Goal: Communication & Community: Share content

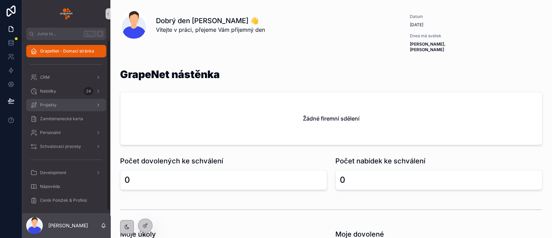
click at [57, 108] on div "Projekty" at bounding box center [66, 104] width 72 height 11
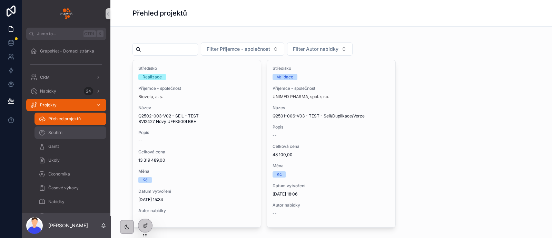
click at [66, 127] on div "Souhrn" at bounding box center [70, 132] width 63 height 11
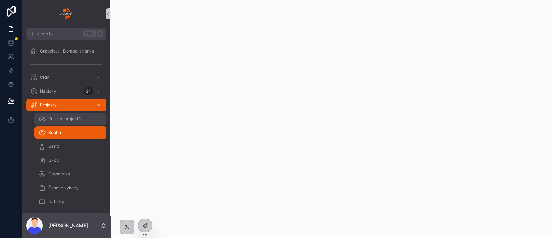
click at [78, 121] on span "Přehled projektů" at bounding box center [64, 119] width 32 height 6
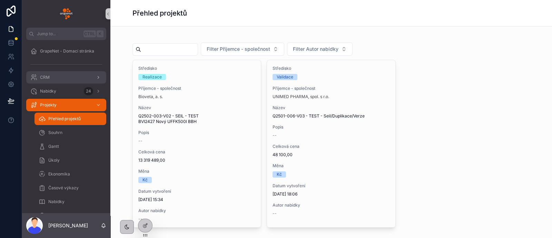
click at [58, 81] on div "CRM" at bounding box center [66, 77] width 72 height 11
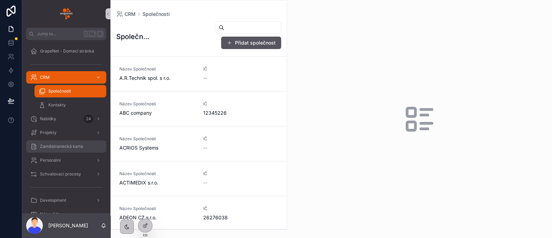
click at [62, 147] on span "Zaměstnanecká karta" at bounding box center [61, 146] width 43 height 6
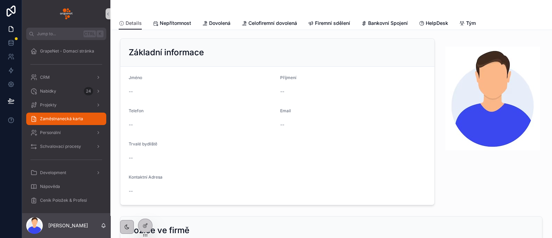
click at [59, 125] on div "Zaměstnanecká karta" at bounding box center [66, 119] width 88 height 14
click at [60, 126] on link "Personální" at bounding box center [66, 132] width 80 height 12
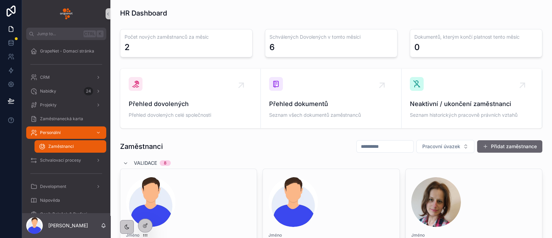
click at [499, 144] on button "Přidat zaměstnance" at bounding box center [509, 146] width 65 height 12
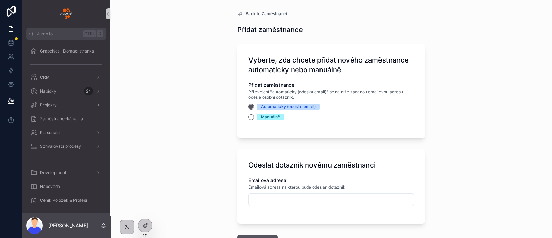
scroll to position [1, 0]
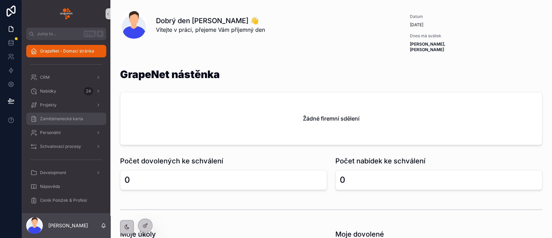
click at [73, 123] on div "Zaměstnanecká karta" at bounding box center [66, 118] width 72 height 11
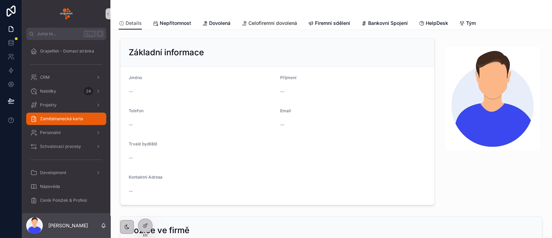
click at [287, 21] on span "Celofiremní dovolená" at bounding box center [272, 23] width 49 height 7
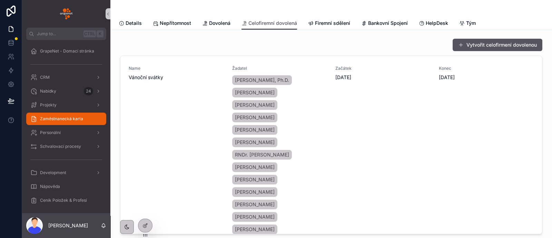
click at [351, 18] on div "Details Nepřítomnost Dovolená Celofiremní dovolená Firemní sdělení Bankovní Spo…" at bounding box center [331, 23] width 425 height 13
click at [340, 21] on span "Firemní sdělení" at bounding box center [332, 23] width 35 height 7
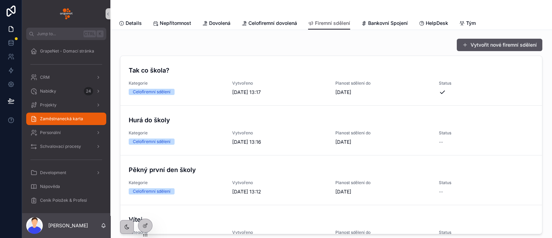
drag, startPoint x: 297, startPoint y: 48, endPoint x: 260, endPoint y: 53, distance: 36.9
click at [260, 53] on div "Vytvořit nové firemní sdělení Tak co škola? Kategorie Celofiremní sdělení Vytvo…" at bounding box center [331, 136] width 422 height 196
click at [145, 211] on icon at bounding box center [144, 211] width 3 height 1
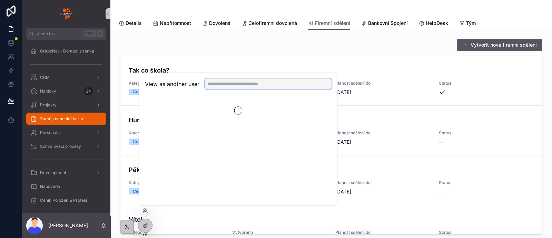
click at [219, 82] on input "text" at bounding box center [268, 83] width 127 height 11
type input "****"
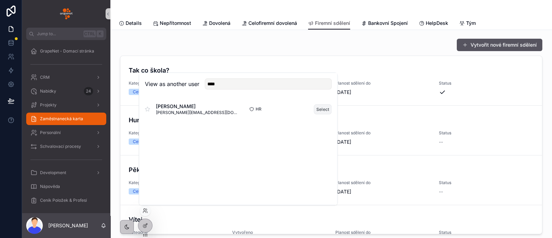
click at [330, 108] on button "Select" at bounding box center [323, 109] width 18 height 10
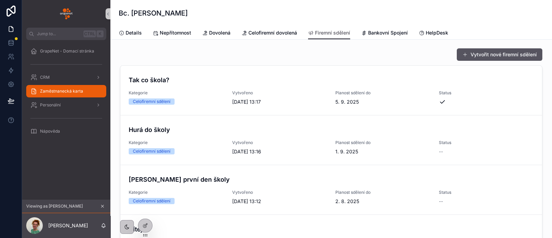
click at [103, 205] on icon at bounding box center [102, 205] width 5 height 5
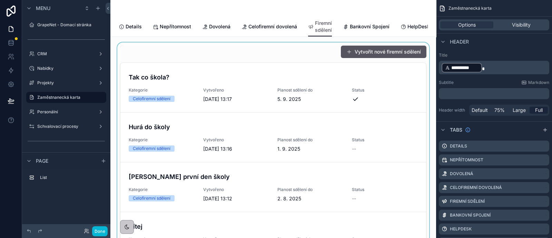
click at [278, 61] on div at bounding box center [273, 142] width 315 height 201
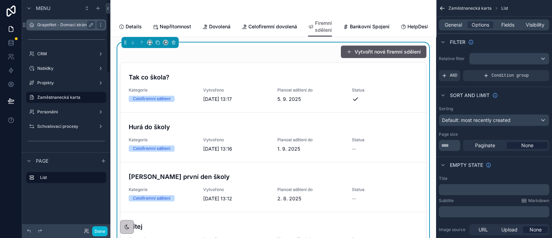
click at [76, 24] on label "GrapeNet - Domací stránka" at bounding box center [64, 25] width 55 height 6
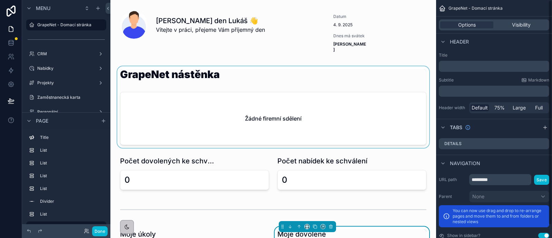
click at [331, 79] on div at bounding box center [273, 106] width 315 height 81
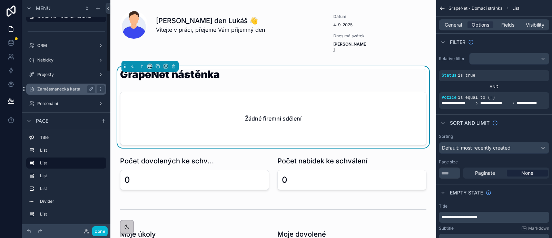
click at [67, 101] on label "Personální" at bounding box center [66, 104] width 58 height 6
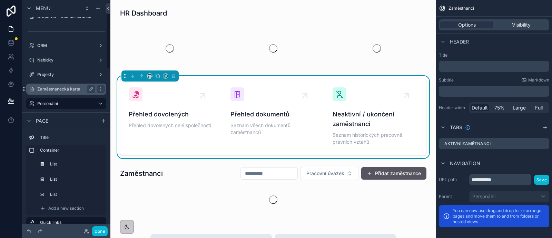
scroll to position [3, 0]
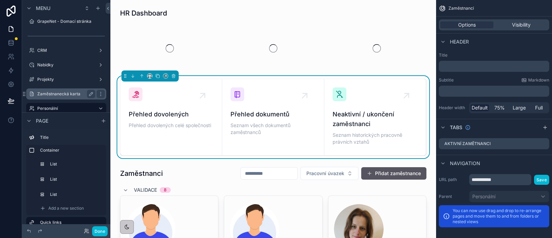
click at [72, 91] on label "Zaměstnanecká karta" at bounding box center [64, 94] width 55 height 6
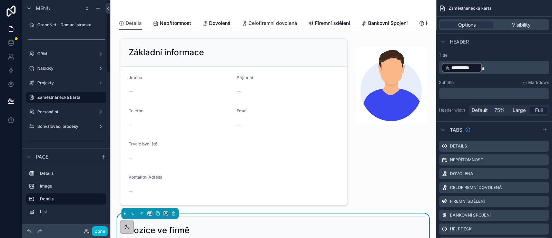
click at [273, 21] on span "Celofiremní dovolená" at bounding box center [272, 23] width 49 height 7
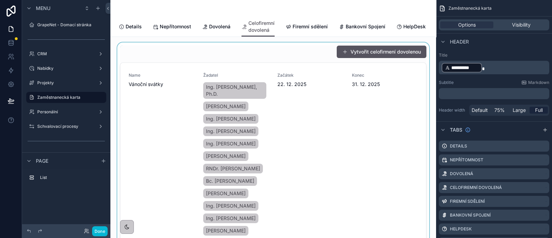
click at [288, 59] on div at bounding box center [273, 142] width 315 height 201
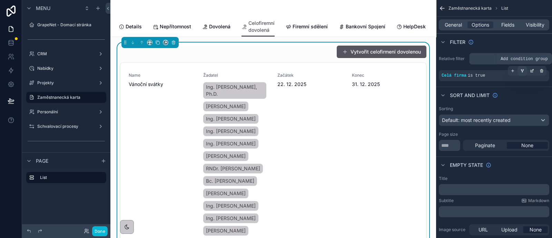
click at [524, 70] on div "scrollable content" at bounding box center [522, 71] width 10 height 10
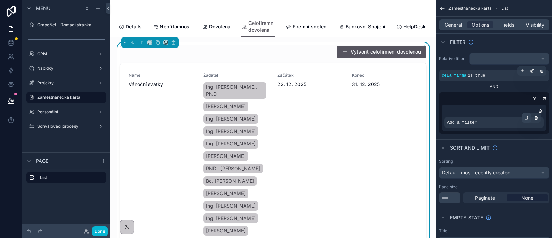
click at [522, 118] on div "scrollable content" at bounding box center [526, 118] width 10 height 10
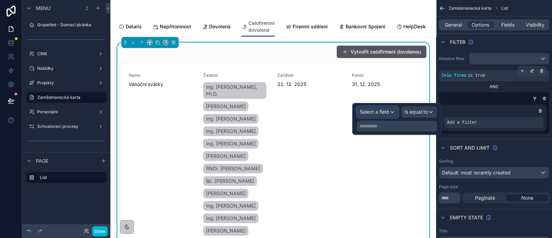
click at [373, 108] on div "Select a field" at bounding box center [377, 111] width 41 height 11
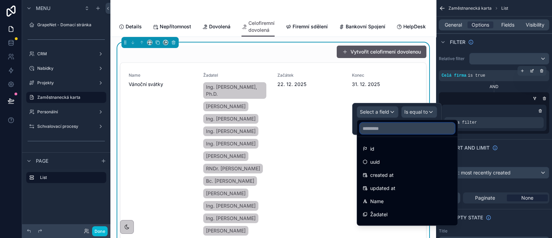
click at [380, 129] on input "text" at bounding box center [407, 128] width 95 height 11
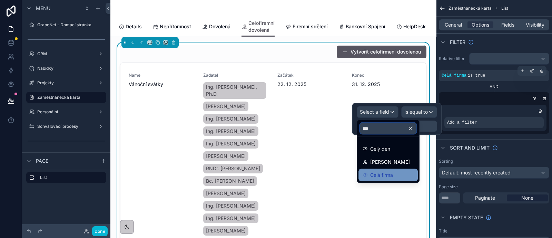
type input "***"
click at [383, 173] on span "Celá firma" at bounding box center [381, 175] width 23 height 8
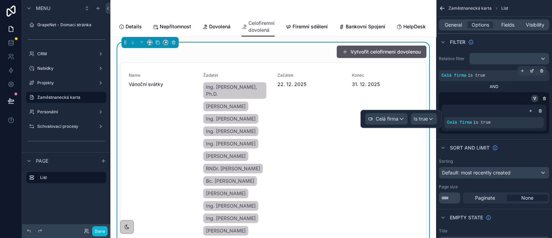
click at [535, 99] on icon "scrollable content" at bounding box center [534, 99] width 1 height 1
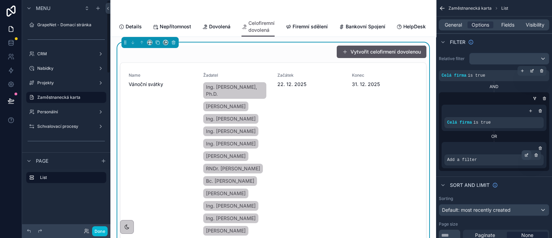
click at [524, 154] on div "scrollable content" at bounding box center [526, 155] width 10 height 10
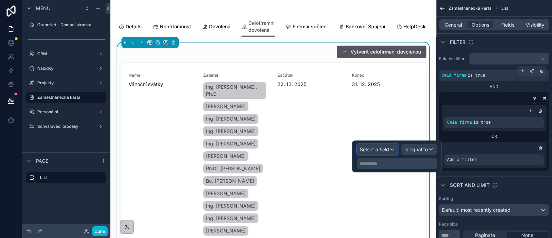
click at [390, 151] on div "Select a field" at bounding box center [377, 149] width 41 height 11
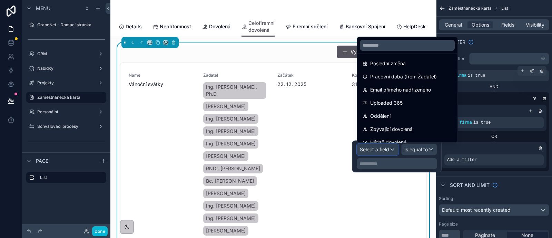
scroll to position [428, 0]
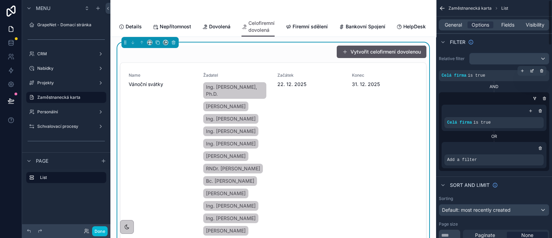
click at [497, 145] on div "scrollable content" at bounding box center [493, 148] width 99 height 7
click at [544, 102] on div "Celá firma is true OR Add a filter" at bounding box center [494, 136] width 110 height 69
click at [543, 98] on icon "scrollable content" at bounding box center [544, 98] width 4 height 4
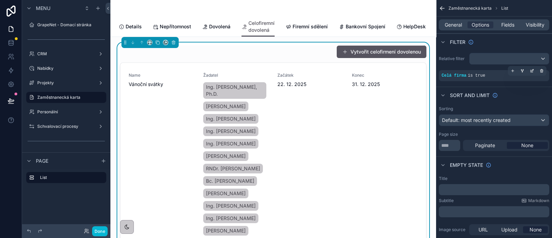
scroll to position [45, 0]
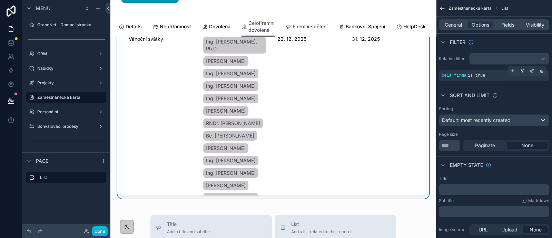
click at [307, 28] on span "Firemní sdělení" at bounding box center [309, 26] width 35 height 7
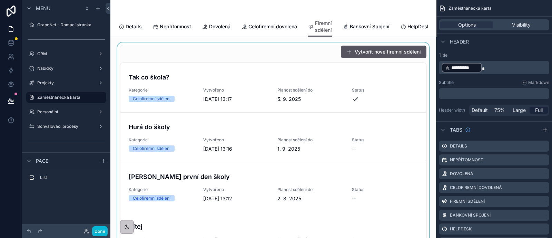
click at [298, 64] on div at bounding box center [273, 142] width 315 height 201
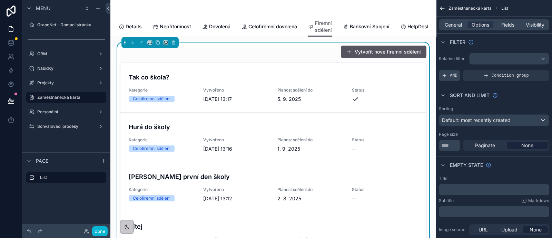
click at [455, 74] on span "AND" at bounding box center [454, 76] width 8 height 6
click at [531, 70] on icon "scrollable content" at bounding box center [532, 71] width 4 height 4
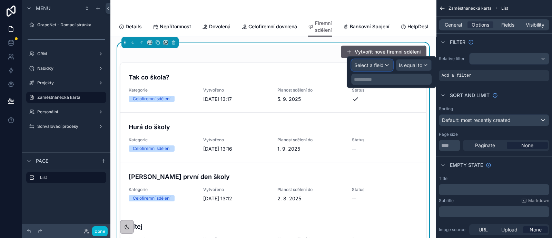
click at [379, 64] on span "Select a field" at bounding box center [368, 65] width 29 height 6
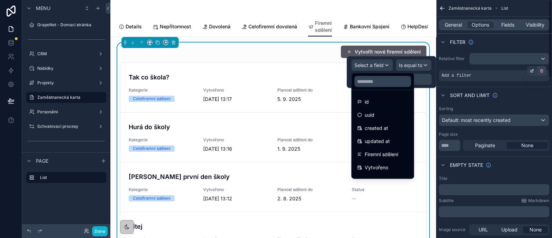
click at [542, 71] on icon "scrollable content" at bounding box center [541, 71] width 2 height 2
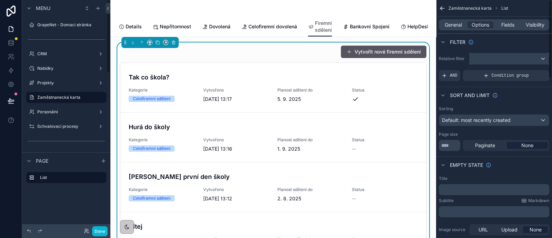
click at [519, 56] on div "scrollable content" at bounding box center [508, 58] width 79 height 11
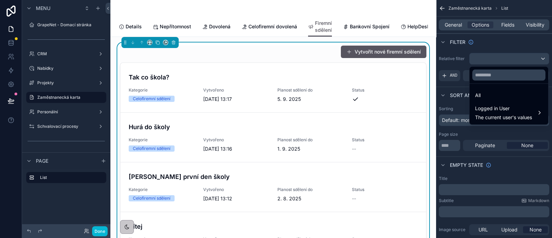
click at [512, 42] on div "scrollable content" at bounding box center [276, 119] width 552 height 238
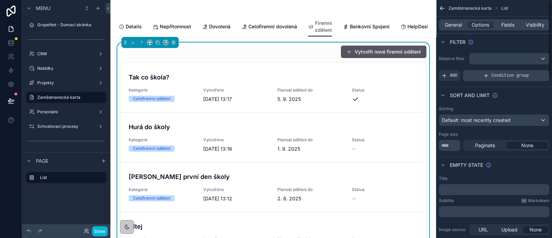
click at [518, 76] on span "Condition group" at bounding box center [509, 76] width 37 height 6
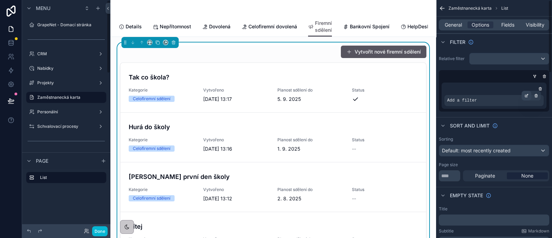
click at [526, 94] on icon "scrollable content" at bounding box center [526, 95] width 4 height 4
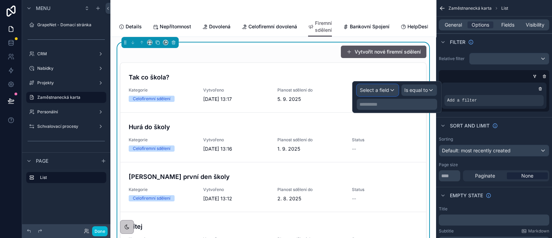
click at [389, 89] on span "Select a field" at bounding box center [374, 90] width 29 height 6
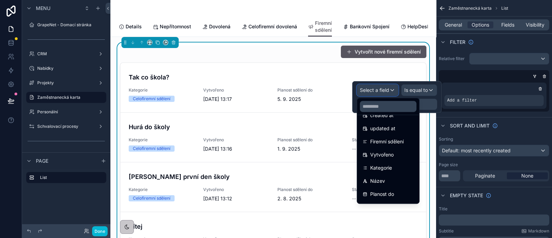
scroll to position [38, 0]
click at [388, 165] on span "Kategorie" at bounding box center [381, 167] width 22 height 8
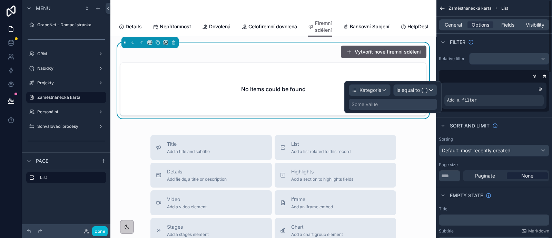
click at [398, 103] on div "Some value" at bounding box center [393, 104] width 88 height 11
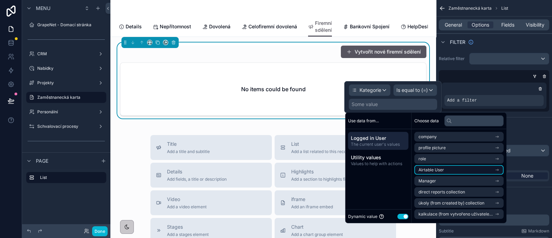
click at [449, 169] on li "Airtable User" at bounding box center [458, 170] width 89 height 10
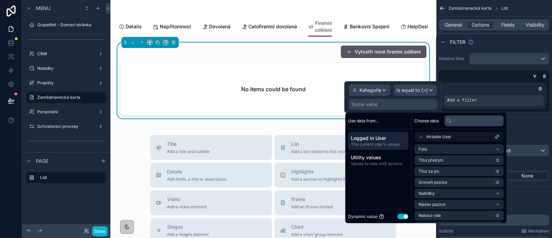
click at [386, 140] on span "Logged in User" at bounding box center [378, 137] width 55 height 7
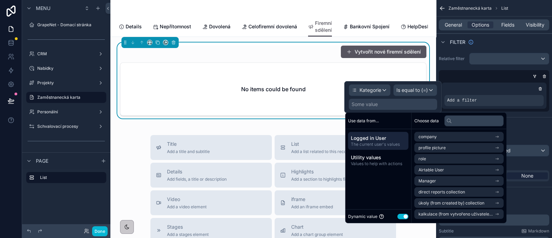
click at [403, 214] on button "Use setting" at bounding box center [402, 216] width 11 height 6
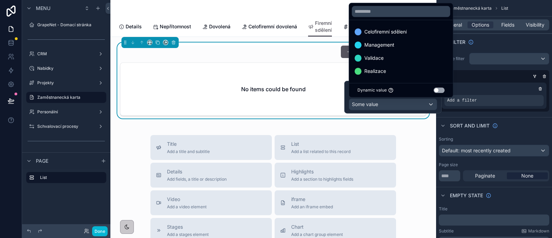
click at [496, 93] on div "Add a filter" at bounding box center [493, 95] width 105 height 26
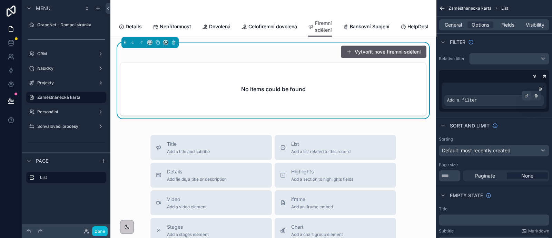
click at [525, 94] on icon "scrollable content" at bounding box center [526, 95] width 4 height 4
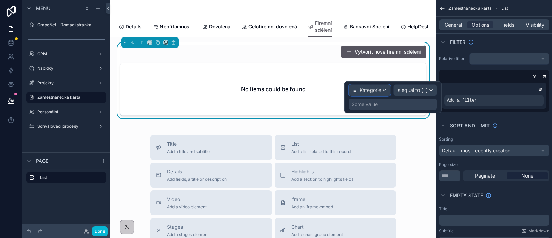
click at [371, 90] on span "Kategorie" at bounding box center [370, 90] width 22 height 7
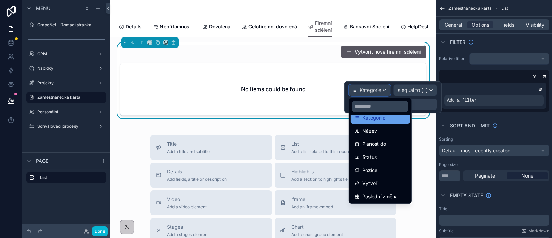
scroll to position [88, 0]
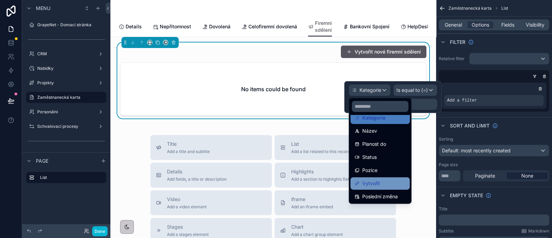
click at [387, 177] on div "Vytvořil" at bounding box center [379, 183] width 59 height 12
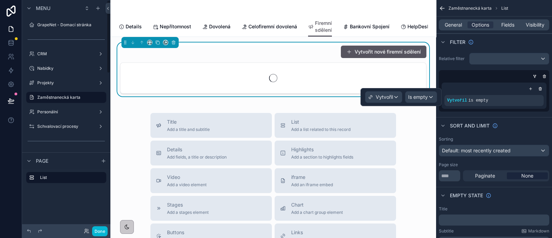
scroll to position [0, 0]
click at [423, 96] on span "Is empty" at bounding box center [418, 96] width 20 height 7
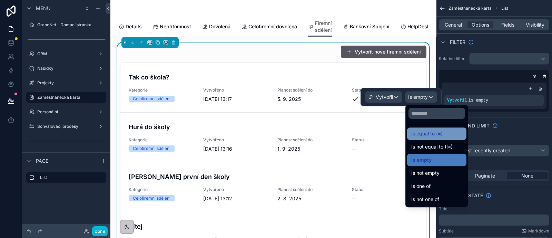
click at [435, 134] on span "Is equal to (=)" at bounding box center [426, 133] width 31 height 8
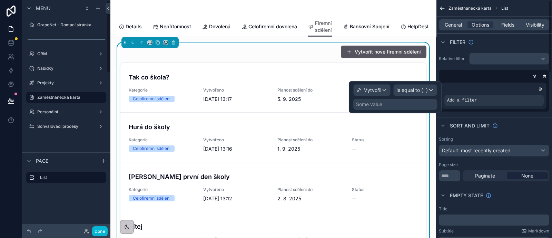
click at [403, 103] on div "Some value" at bounding box center [395, 104] width 84 height 11
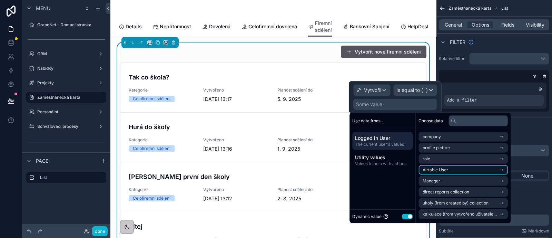
click at [447, 169] on span "Airtable User" at bounding box center [435, 170] width 26 height 6
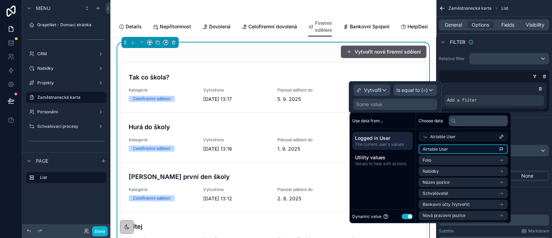
click at [448, 150] on span "Airtable User" at bounding box center [435, 149] width 26 height 6
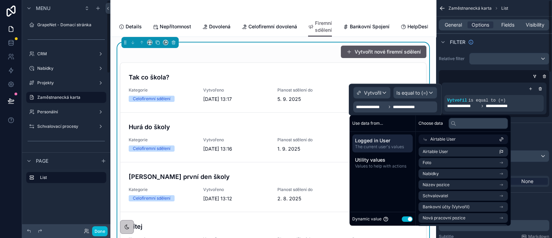
click at [488, 83] on div "**********" at bounding box center [493, 98] width 105 height 32
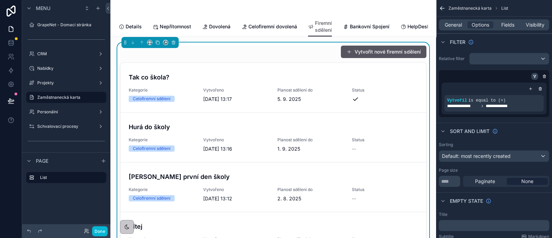
click at [534, 77] on icon "scrollable content" at bounding box center [534, 77] width 1 height 1
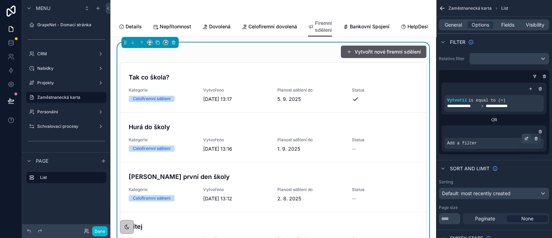
click at [525, 141] on div "scrollable content" at bounding box center [526, 138] width 10 height 10
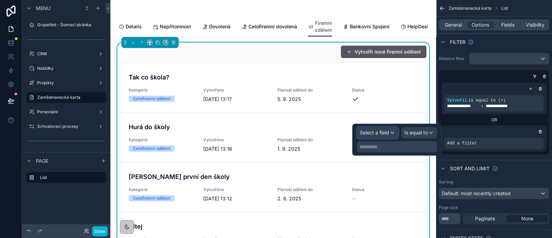
click at [390, 134] on div "Select a field" at bounding box center [377, 132] width 41 height 11
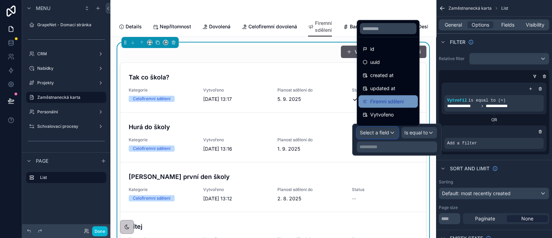
scroll to position [88, 0]
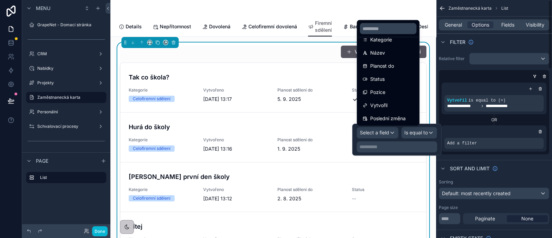
click at [507, 114] on div "OR" at bounding box center [493, 119] width 105 height 11
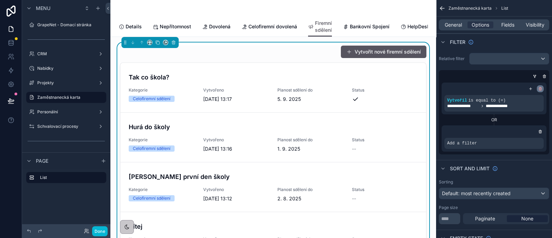
click at [541, 88] on icon "scrollable content" at bounding box center [540, 89] width 2 height 2
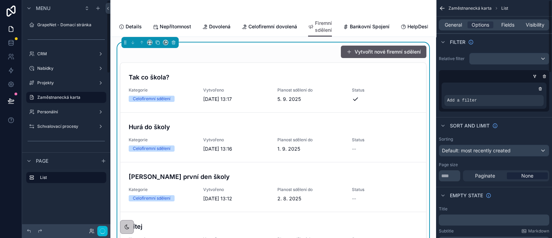
scroll to position [0, 0]
click at [543, 77] on icon "scrollable content" at bounding box center [544, 76] width 4 height 4
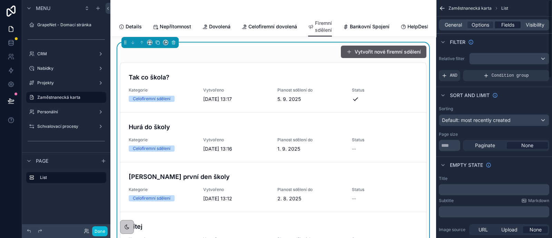
click at [505, 25] on span "Fields" at bounding box center [507, 24] width 13 height 7
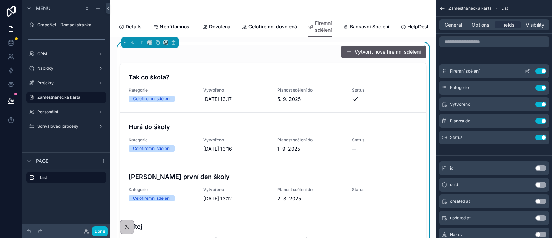
click at [526, 71] on icon "scrollable content" at bounding box center [527, 71] width 6 height 6
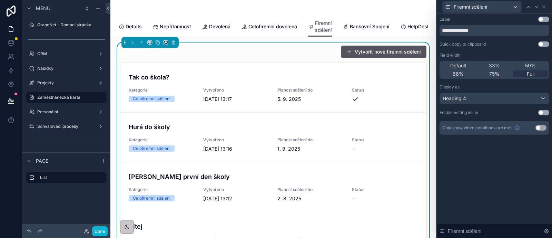
click at [541, 116] on div "**********" at bounding box center [494, 76] width 110 height 118
click at [540, 112] on button "Use setting" at bounding box center [543, 113] width 11 height 6
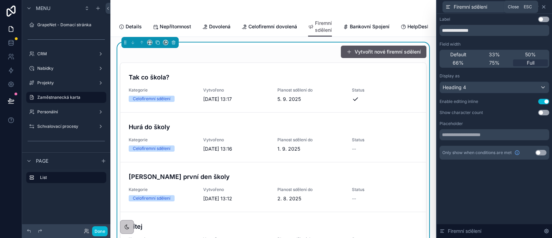
click at [541, 6] on icon at bounding box center [544, 7] width 6 height 6
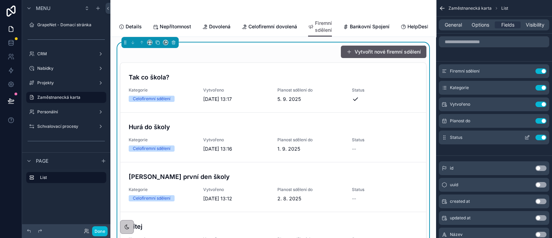
click at [525, 136] on icon "scrollable content" at bounding box center [526, 137] width 3 height 3
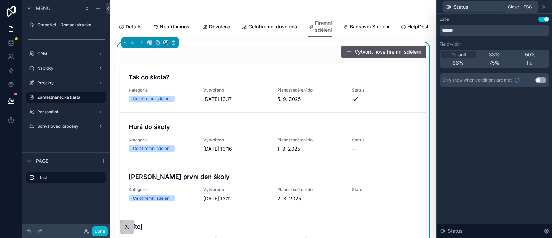
click at [543, 8] on icon at bounding box center [544, 7] width 6 height 6
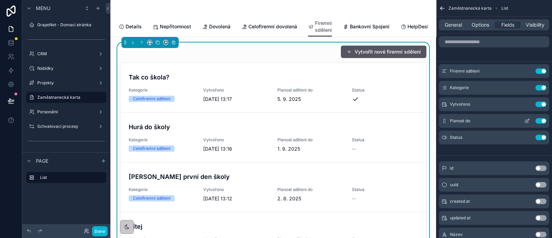
click at [526, 121] on icon "scrollable content" at bounding box center [527, 121] width 6 height 6
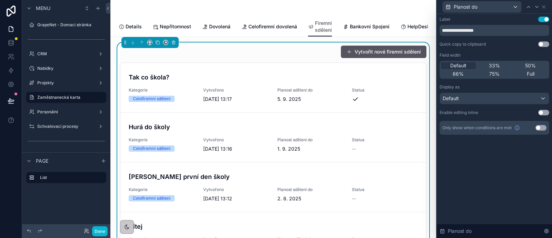
click at [541, 113] on button "Use setting" at bounding box center [543, 113] width 11 height 6
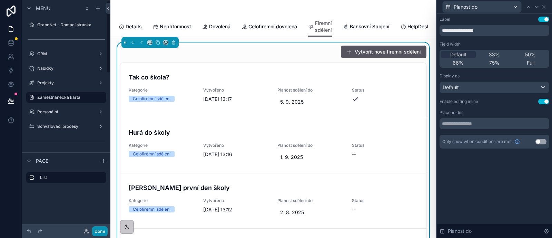
click at [101, 231] on button "Done" at bounding box center [100, 231] width 16 height 10
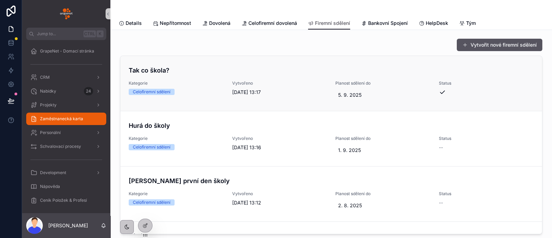
click at [157, 68] on h4 "Tak co škola?" at bounding box center [331, 70] width 405 height 9
click at [146, 226] on icon at bounding box center [145, 225] width 6 height 6
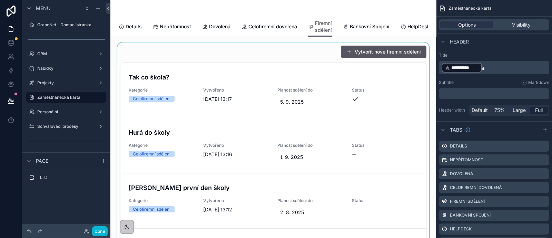
click at [332, 93] on div at bounding box center [273, 142] width 315 height 201
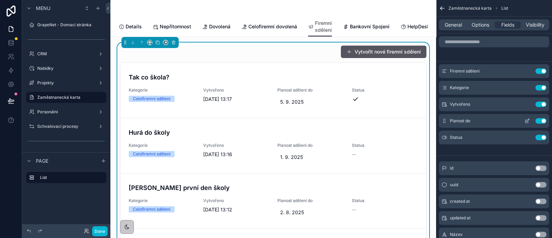
click at [529, 120] on icon "scrollable content" at bounding box center [527, 121] width 6 height 6
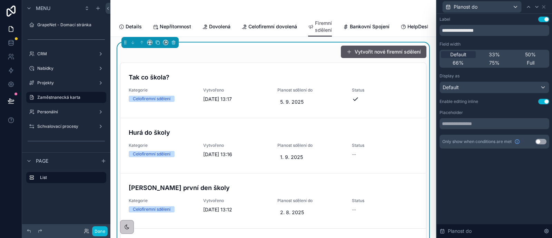
click at [547, 102] on button "Use setting" at bounding box center [543, 102] width 11 height 6
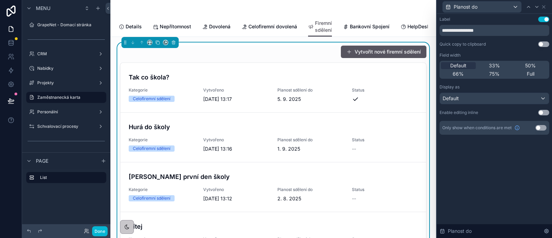
click at [272, 58] on div "Vytvořit nové firemní sdělení" at bounding box center [273, 51] width 306 height 13
click at [542, 6] on icon at bounding box center [543, 7] width 3 height 3
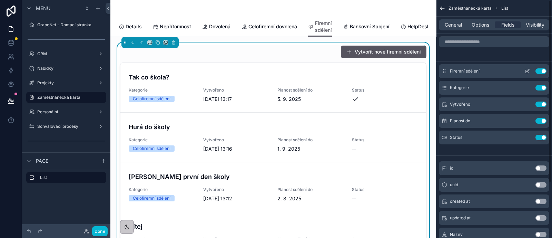
click at [526, 71] on icon "scrollable content" at bounding box center [527, 71] width 6 height 6
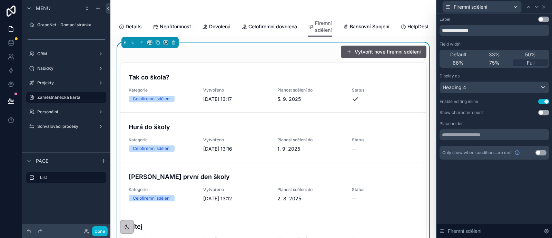
click at [540, 99] on button "Use setting" at bounding box center [543, 102] width 11 height 6
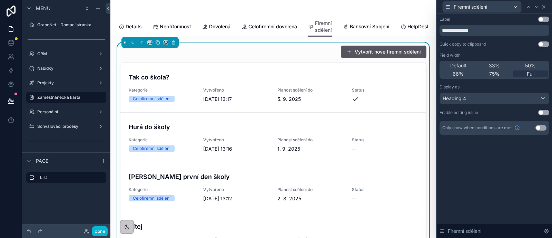
click at [545, 8] on icon at bounding box center [544, 7] width 6 height 6
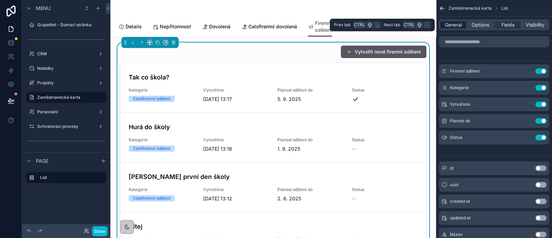
click at [443, 27] on div "General" at bounding box center [453, 24] width 26 height 7
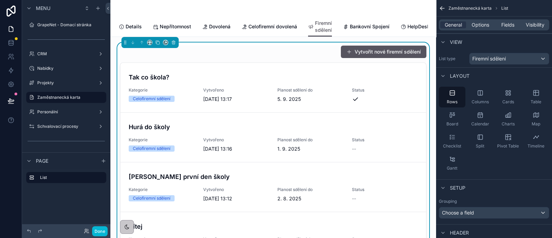
scroll to position [141, 0]
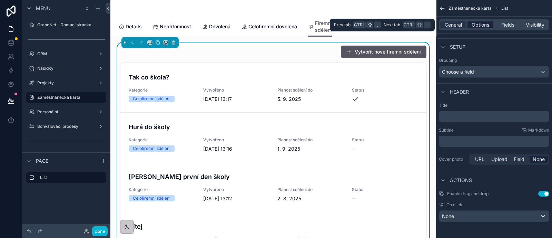
click at [483, 27] on span "Options" at bounding box center [480, 24] width 18 height 7
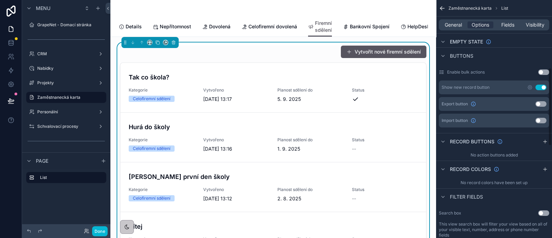
scroll to position [205, 0]
click at [543, 141] on icon "scrollable content" at bounding box center [545, 142] width 6 height 6
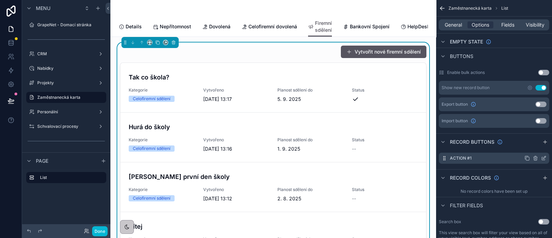
click at [544, 158] on icon "scrollable content" at bounding box center [544, 158] width 6 height 6
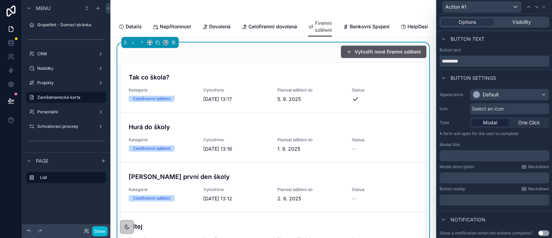
click at [483, 59] on input "*********" at bounding box center [494, 61] width 110 height 11
type input "****"
click at [485, 105] on span "Select an icon" at bounding box center [488, 108] width 32 height 7
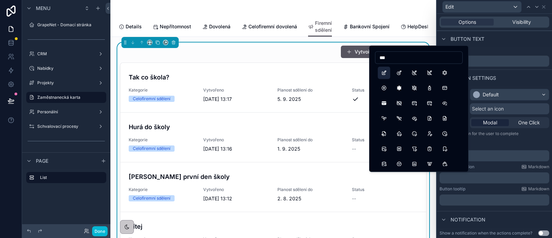
type input "***"
click at [381, 75] on button "Edit" at bounding box center [384, 73] width 12 height 12
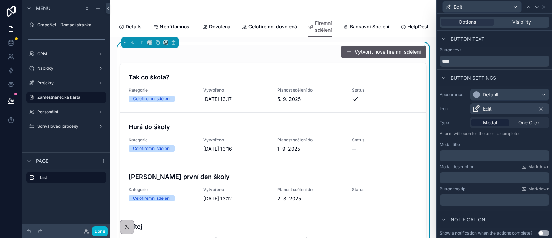
click at [469, 158] on p "﻿" at bounding box center [495, 155] width 106 height 7
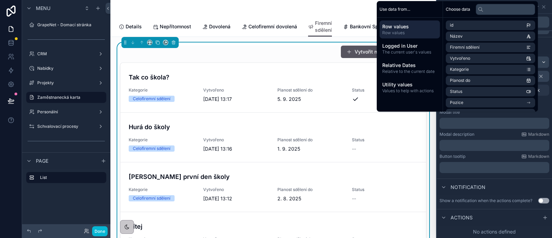
scroll to position [37, 0]
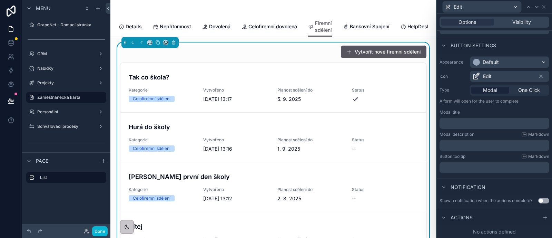
click at [485, 178] on div "Notification" at bounding box center [494, 186] width 115 height 17
click at [459, 142] on p "﻿" at bounding box center [495, 145] width 106 height 7
click at [502, 195] on div "Show a notification when the actions complete? Use setting" at bounding box center [494, 200] width 115 height 11
click at [542, 218] on icon at bounding box center [545, 218] width 6 height 6
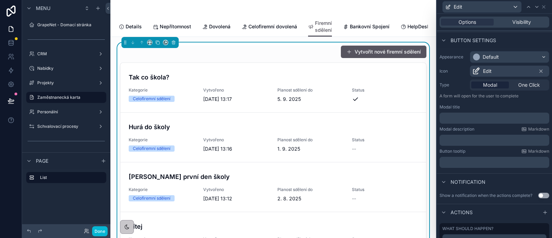
scroll to position [74, 0]
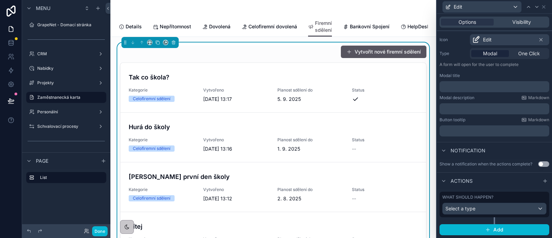
click at [494, 198] on div "What should happen?" at bounding box center [494, 197] width 104 height 6
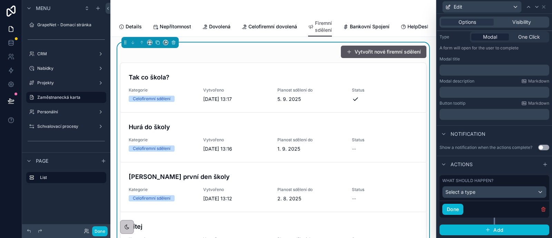
scroll to position [89, 0]
click at [473, 189] on div "Select a type" at bounding box center [493, 191] width 103 height 11
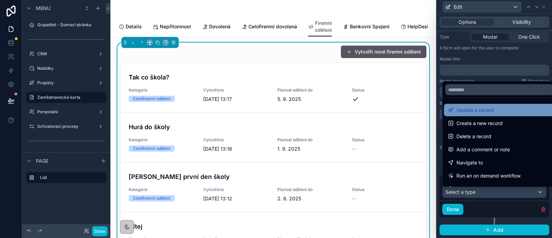
click at [476, 112] on span "Update a record" at bounding box center [474, 110] width 37 height 8
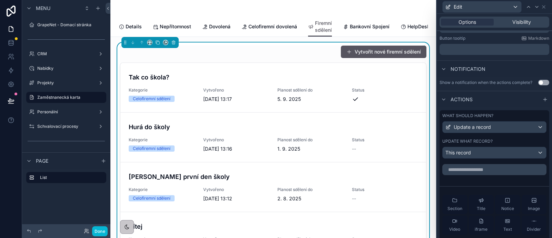
scroll to position [235, 0]
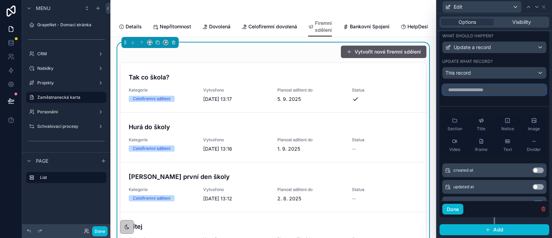
click at [485, 91] on input "text" at bounding box center [494, 89] width 104 height 11
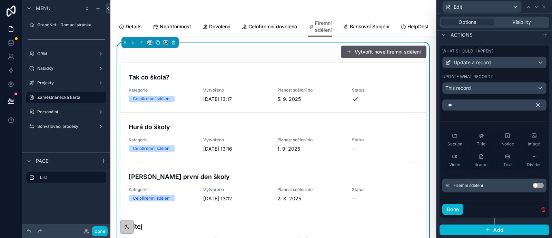
click at [531, 190] on div "Firemní sdělení Use setting" at bounding box center [494, 185] width 104 height 14
click at [531, 188] on div "Firemní sdělení Use setting" at bounding box center [494, 185] width 104 height 14
click at [532, 185] on button "Use setting" at bounding box center [537, 185] width 11 height 6
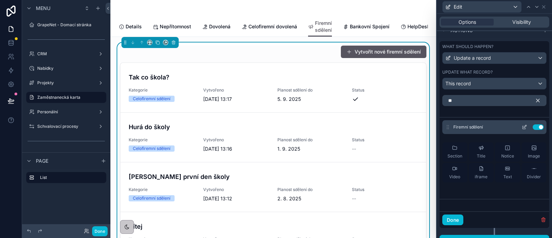
click at [524, 128] on icon at bounding box center [525, 126] width 3 height 3
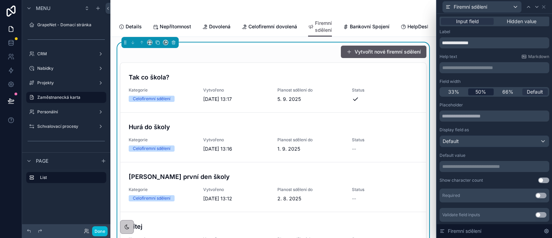
scroll to position [19, 0]
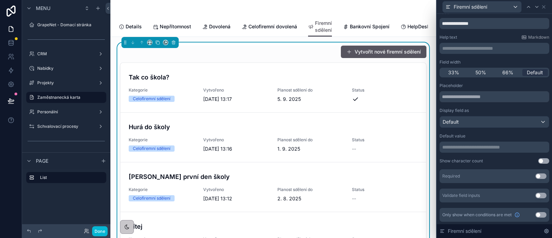
click at [470, 147] on p "**********" at bounding box center [495, 146] width 106 height 7
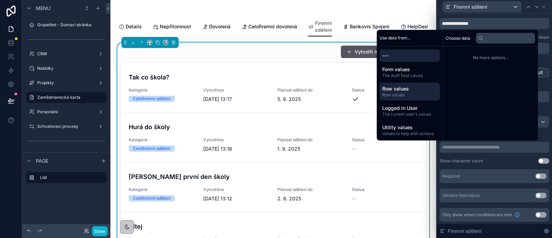
click at [422, 90] on span "Row values" at bounding box center [409, 88] width 55 height 7
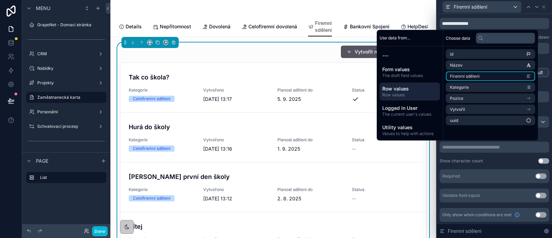
click at [480, 78] on li "Firemní sdělení" at bounding box center [490, 76] width 89 height 10
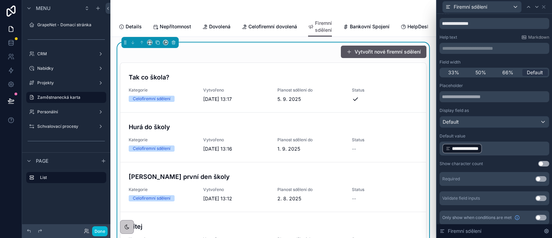
click at [491, 156] on div "**********" at bounding box center [494, 144] width 110 height 122
click at [542, 6] on icon at bounding box center [544, 7] width 6 height 6
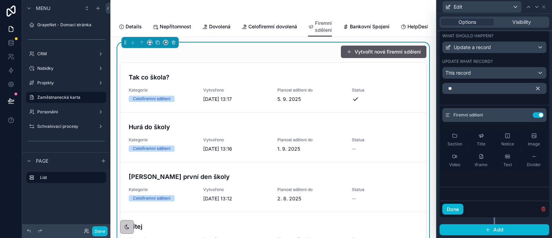
scroll to position [235, 0]
click at [464, 90] on input "**" at bounding box center [494, 88] width 104 height 11
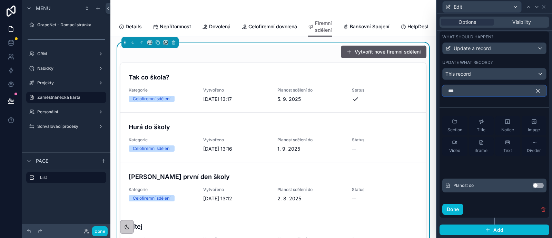
type input "***"
click at [532, 187] on button "Use setting" at bounding box center [537, 185] width 11 height 6
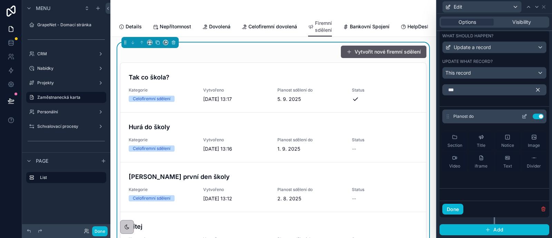
click at [524, 117] on icon at bounding box center [525, 115] width 3 height 3
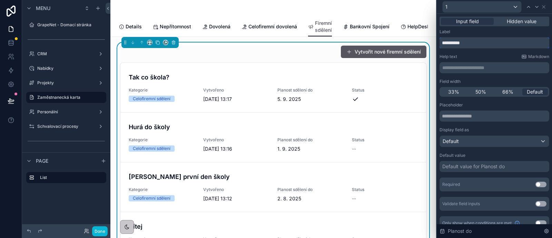
click at [482, 42] on input "**********" at bounding box center [494, 42] width 110 height 11
type input "**********"
click at [477, 164] on div "Default value for Planost do" at bounding box center [473, 166] width 62 height 7
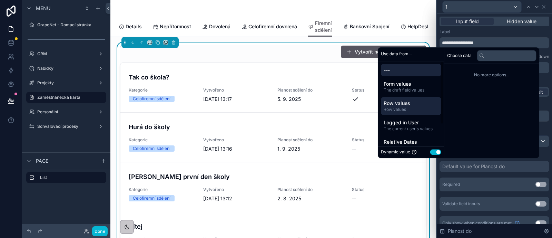
click at [410, 101] on span "Row values" at bounding box center [410, 103] width 55 height 7
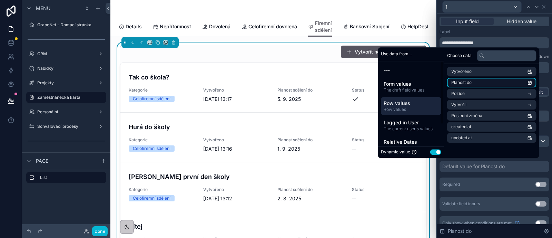
click at [482, 86] on li "Planost do" at bounding box center [491, 83] width 89 height 10
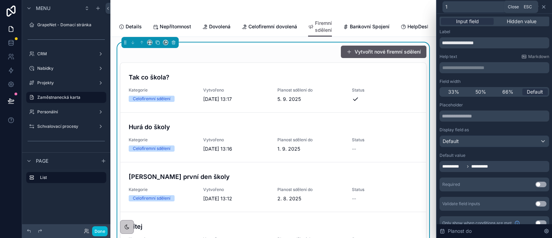
click at [545, 6] on icon at bounding box center [544, 7] width 6 height 6
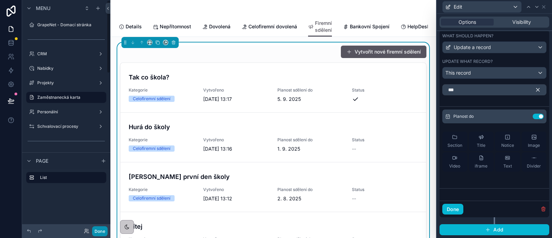
click at [102, 229] on button "Done" at bounding box center [100, 231] width 16 height 10
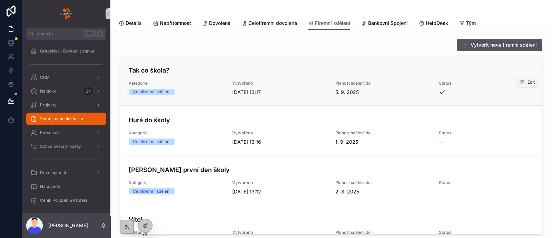
click at [527, 83] on span "Edit" at bounding box center [530, 82] width 7 height 6
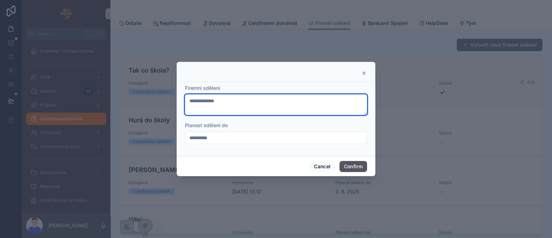
click at [316, 102] on textarea "**********" at bounding box center [276, 104] width 182 height 21
type textarea "**********"
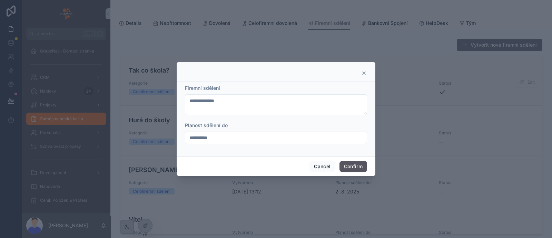
click at [290, 134] on input "**********" at bounding box center [275, 138] width 181 height 10
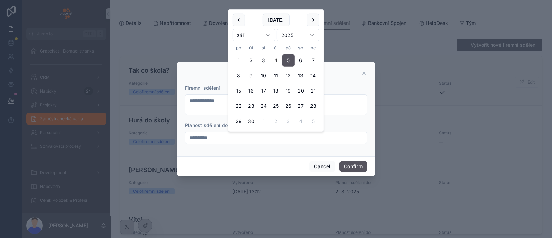
click at [337, 118] on form "**********" at bounding box center [276, 117] width 182 height 66
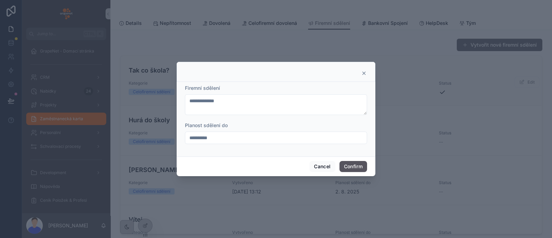
click at [364, 74] on icon at bounding box center [364, 73] width 6 height 6
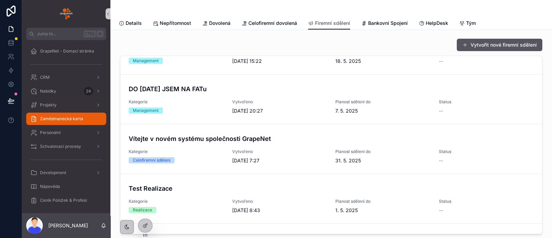
scroll to position [0, 0]
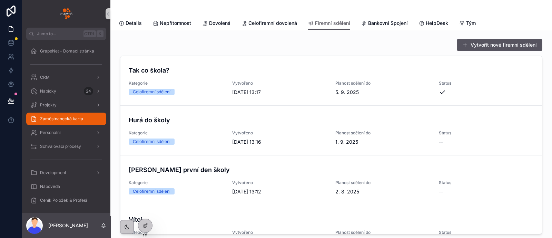
click at [0, 0] on span "Edit" at bounding box center [0, 0] width 0 height 0
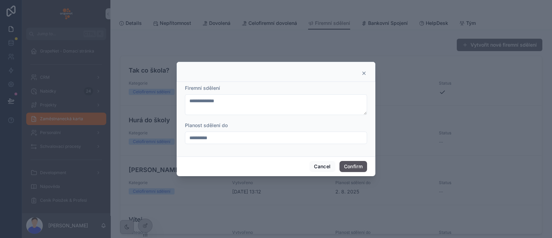
click at [363, 74] on icon at bounding box center [364, 73] width 6 height 6
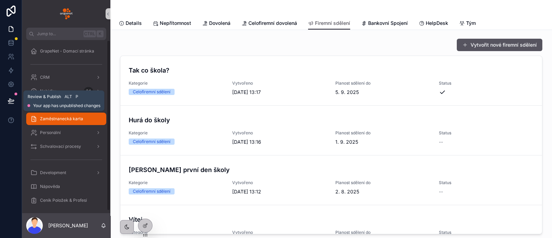
click at [14, 102] on icon at bounding box center [11, 100] width 7 height 7
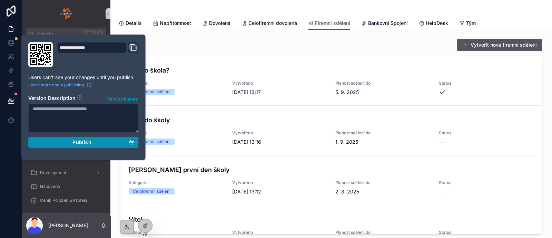
click at [95, 139] on div "Publish" at bounding box center [83, 142] width 101 height 6
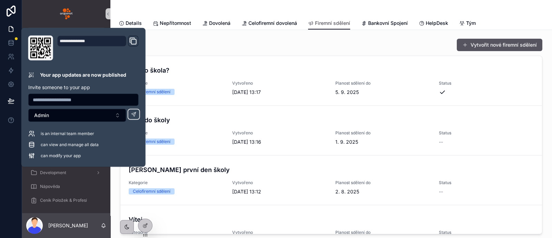
click at [4, 165] on div at bounding box center [11, 119] width 22 height 238
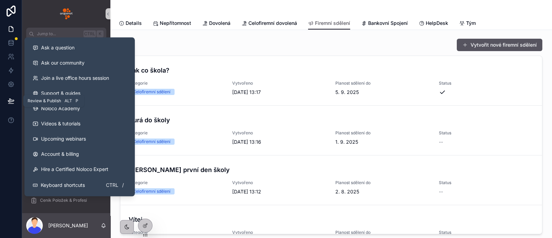
click at [12, 103] on icon at bounding box center [11, 100] width 7 height 7
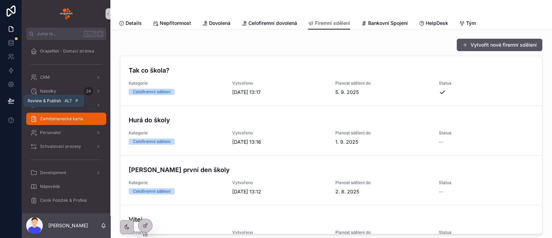
click at [14, 98] on button at bounding box center [10, 100] width 15 height 19
click at [84, 206] on div "Ceník Položek & Profesí" at bounding box center [66, 200] width 88 height 14
click at [65, 48] on span "GrapeNet - Domací stránka" at bounding box center [67, 51] width 54 height 6
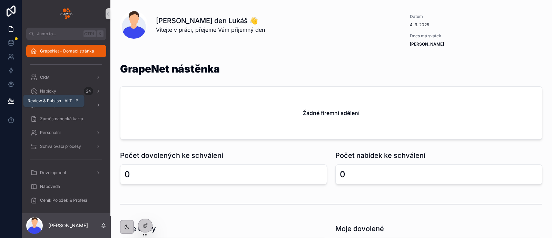
click at [13, 94] on button at bounding box center [10, 100] width 15 height 19
click at [9, 100] on icon at bounding box center [11, 100] width 7 height 7
